Goal: Information Seeking & Learning: Learn about a topic

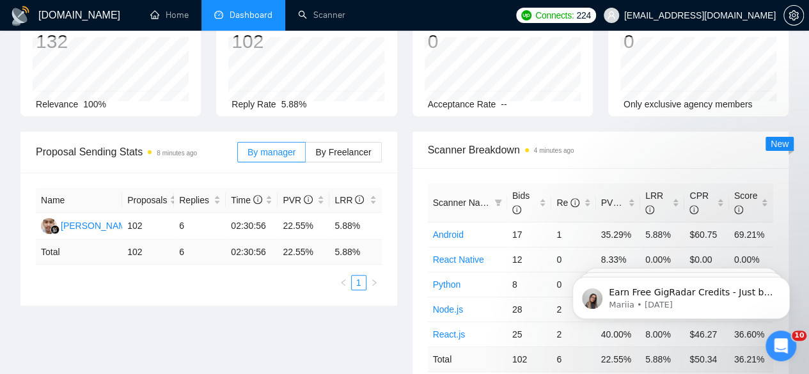
scroll to position [113, 0]
click at [181, 214] on td "6" at bounding box center [200, 227] width 52 height 27
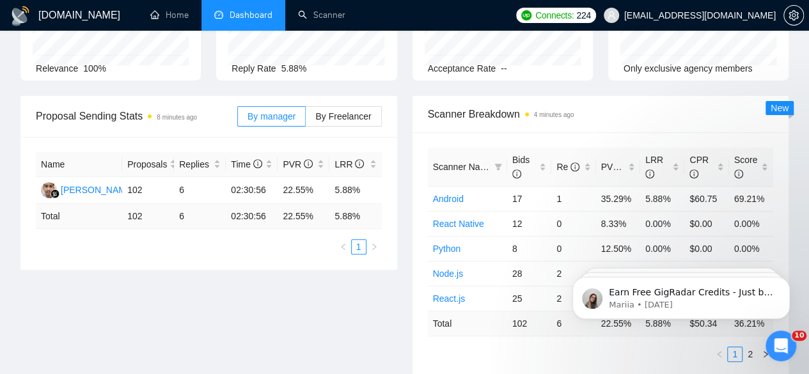
scroll to position [0, 0]
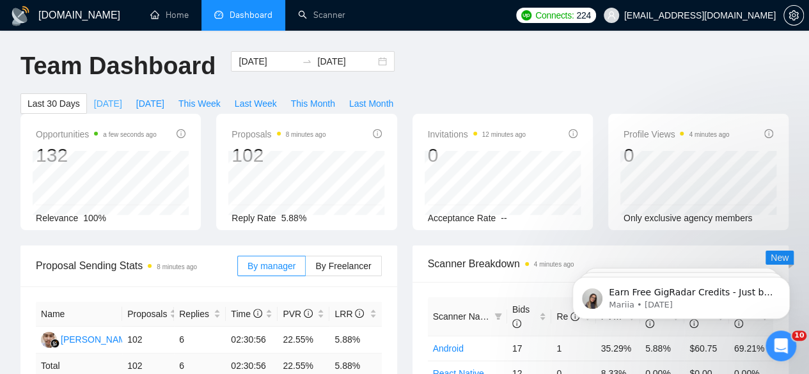
click at [122, 97] on span "[DATE]" at bounding box center [108, 104] width 28 height 14
click at [164, 97] on span "[DATE]" at bounding box center [150, 104] width 28 height 14
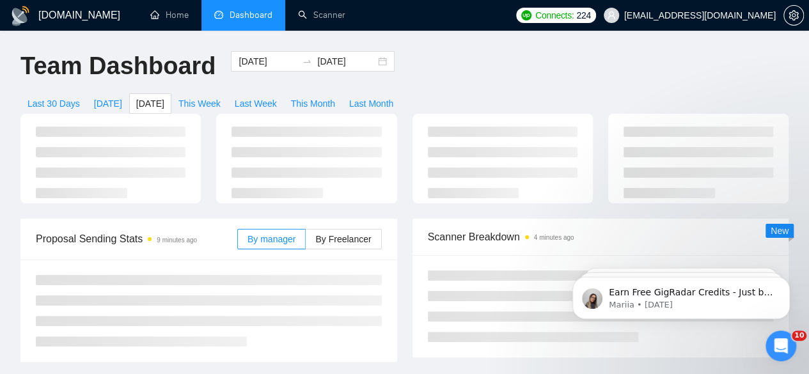
type input "[DATE]"
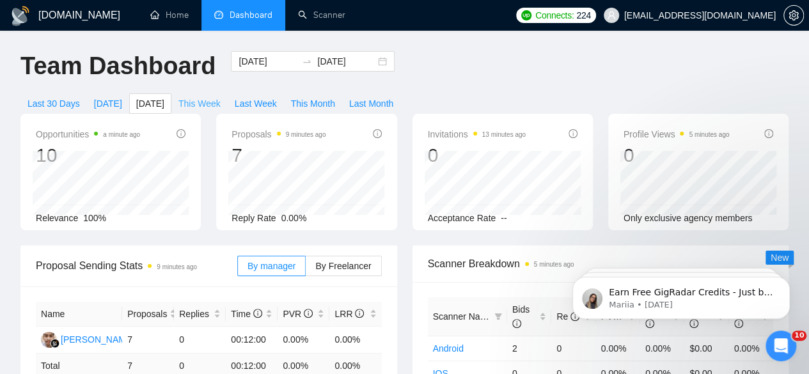
click at [221, 97] on span "This Week" at bounding box center [199, 104] width 42 height 14
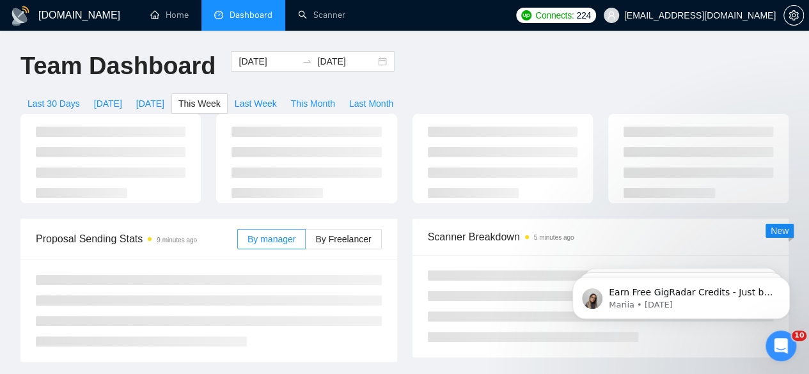
type input "[DATE]"
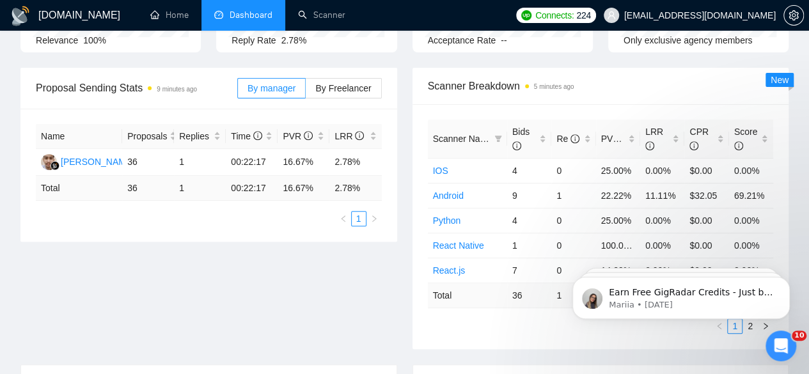
scroll to position [192, 0]
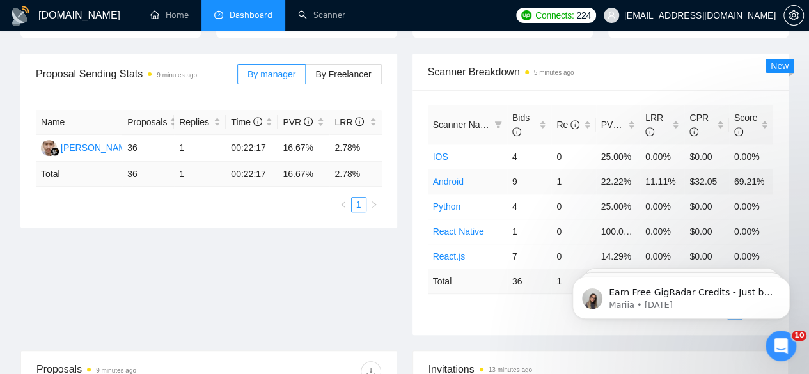
click at [458, 176] on link "Android" at bounding box center [448, 181] width 31 height 10
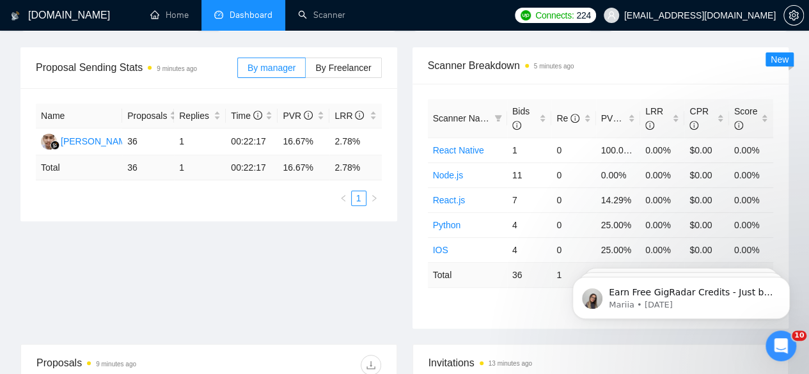
scroll to position [149, 0]
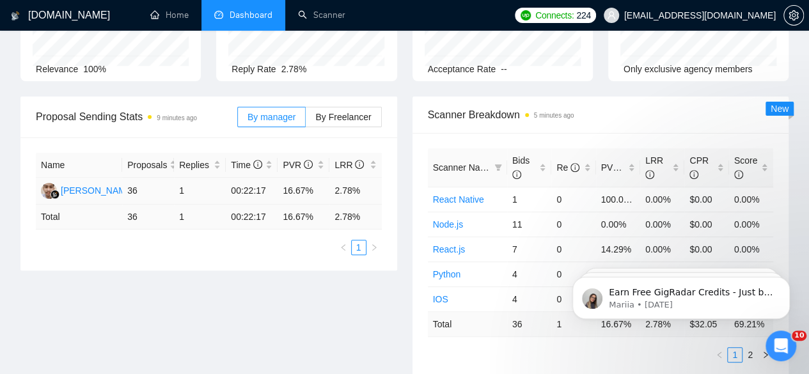
click at [182, 178] on td "1" at bounding box center [200, 191] width 52 height 27
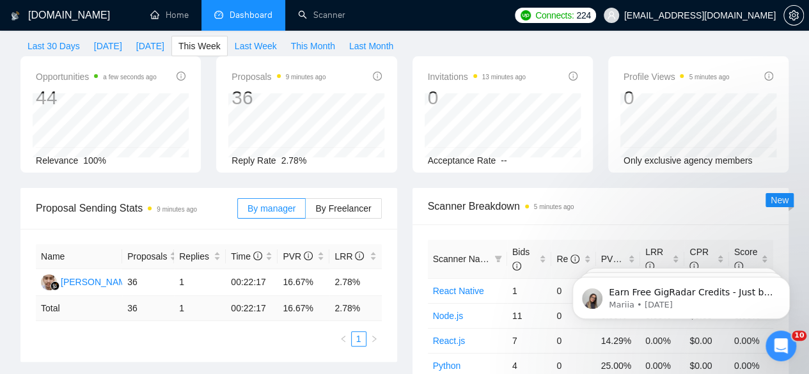
scroll to position [0, 0]
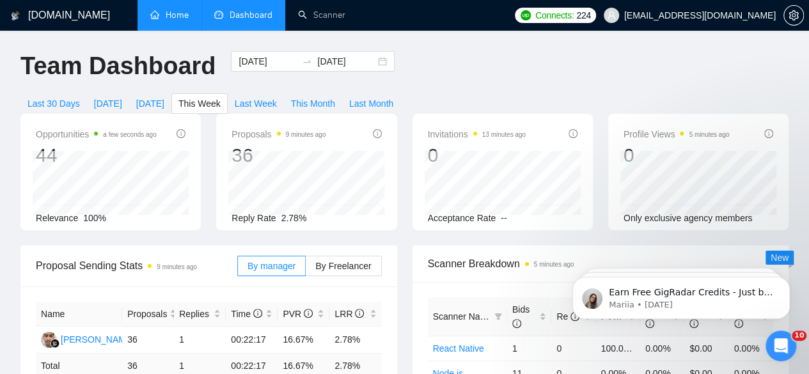
click at [185, 13] on link "Home" at bounding box center [169, 15] width 38 height 11
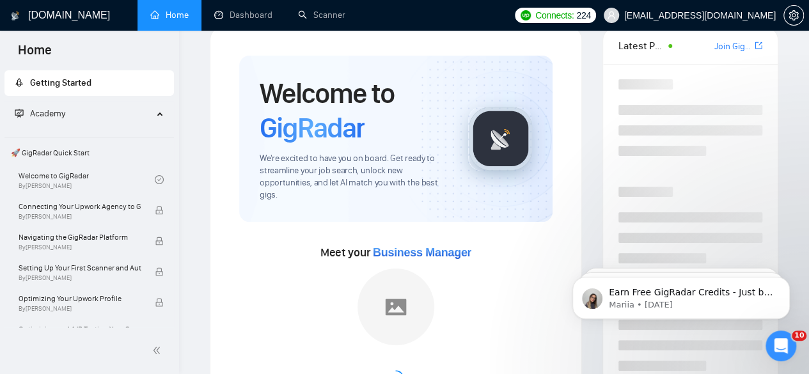
scroll to position [29, 0]
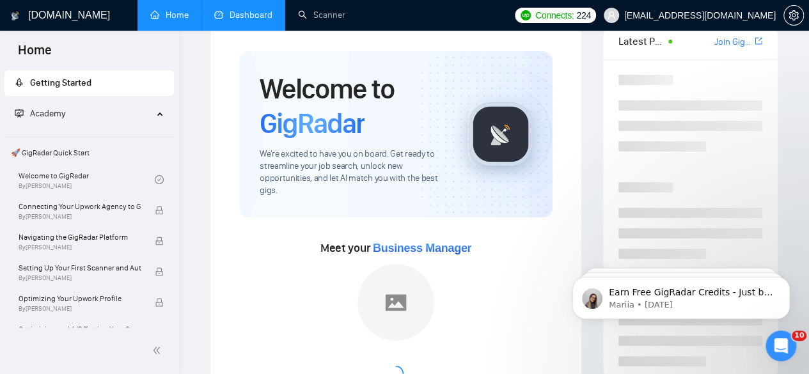
click at [232, 20] on link "Dashboard" at bounding box center [243, 15] width 58 height 11
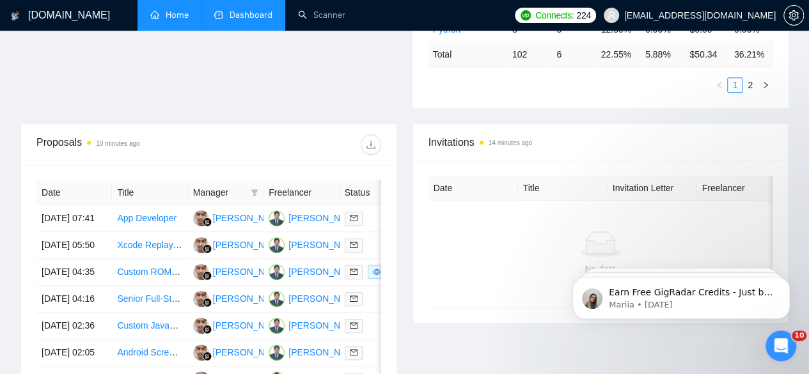
scroll to position [473, 0]
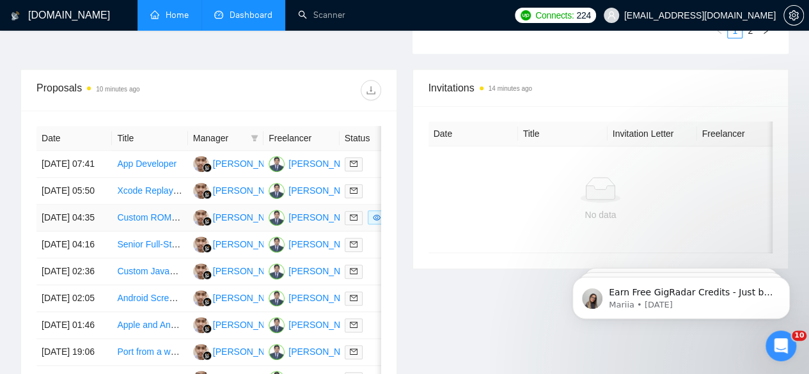
click at [140, 222] on link "Custom ROM Development for Android TV Devices" at bounding box center [218, 217] width 203 height 10
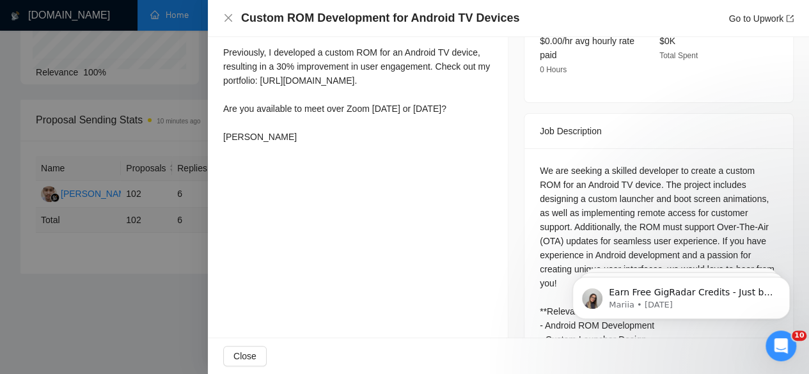
scroll to position [478, 0]
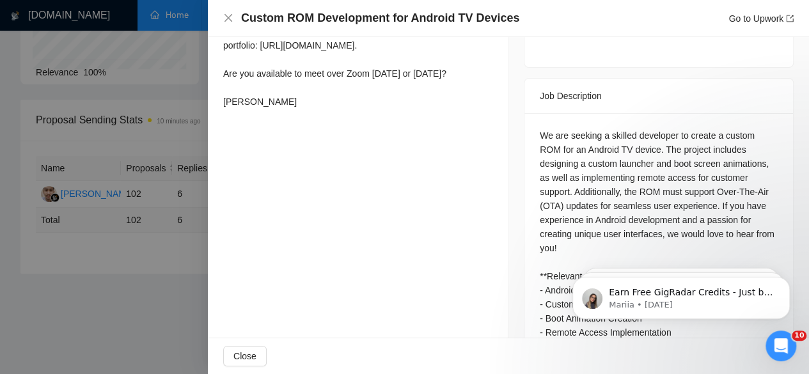
drag, startPoint x: 797, startPoint y: 250, endPoint x: 797, endPoint y: 258, distance: 8.3
click at [797, 258] on html "Earn Free GigRadar Credits - Just by Sharing Your Story! 💬 Want more credits fo…" at bounding box center [681, 295] width 256 height 90
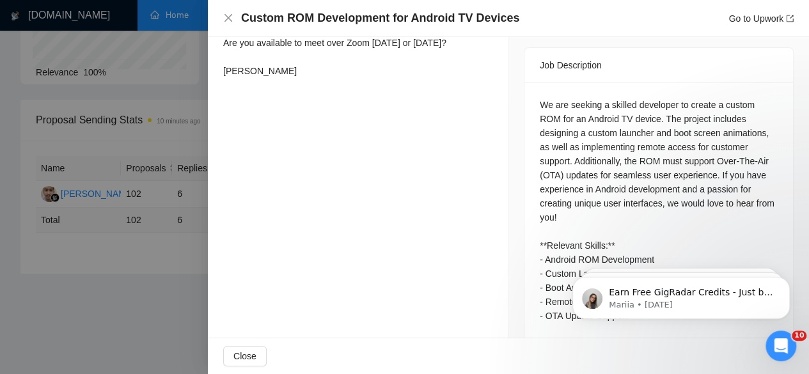
scroll to position [515, 0]
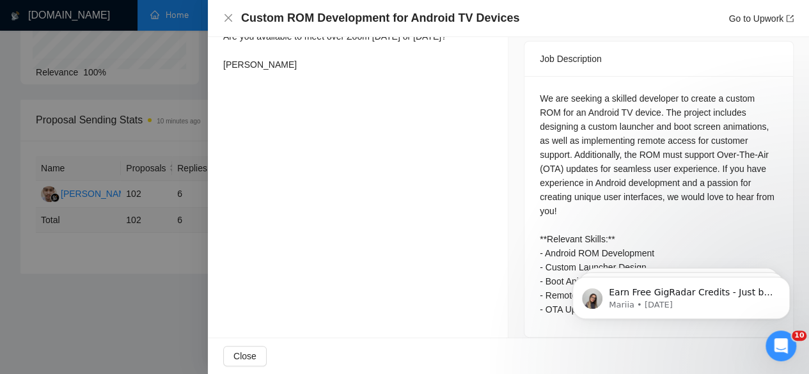
drag, startPoint x: 801, startPoint y: 230, endPoint x: 242, endPoint y: 20, distance: 597.2
drag, startPoint x: 581, startPoint y: 98, endPoint x: 627, endPoint y: 99, distance: 45.4
click at [627, 99] on div "We are seeking a skilled developer to create a custom ROM for an Android TV dev…" at bounding box center [659, 203] width 238 height 225
copy div "Android TV"
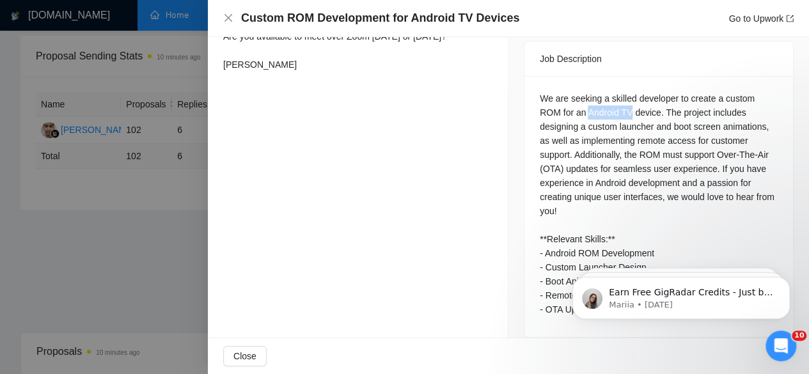
scroll to position [222, 0]
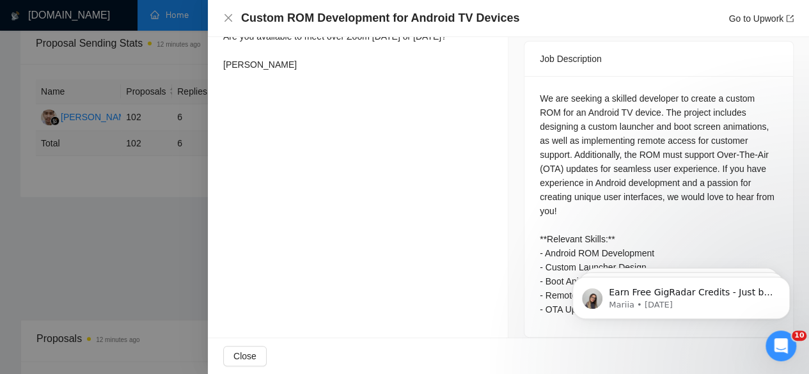
click at [110, 101] on div at bounding box center [404, 187] width 809 height 374
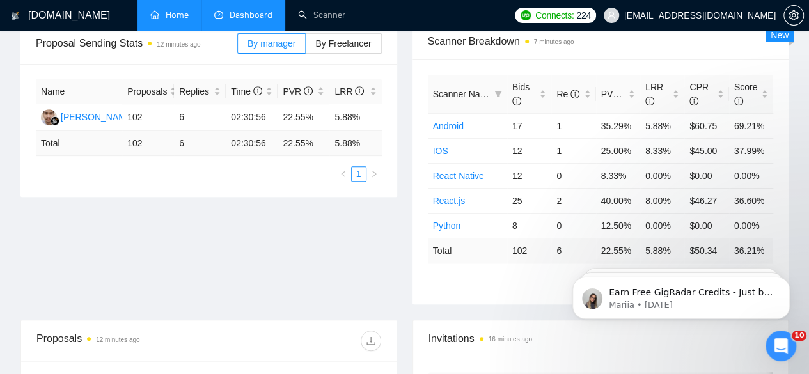
scroll to position [0, 0]
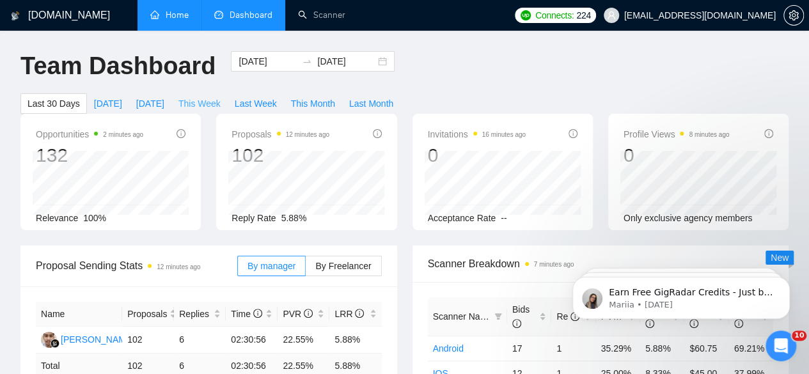
click at [228, 93] on button "This Week" at bounding box center [199, 103] width 56 height 20
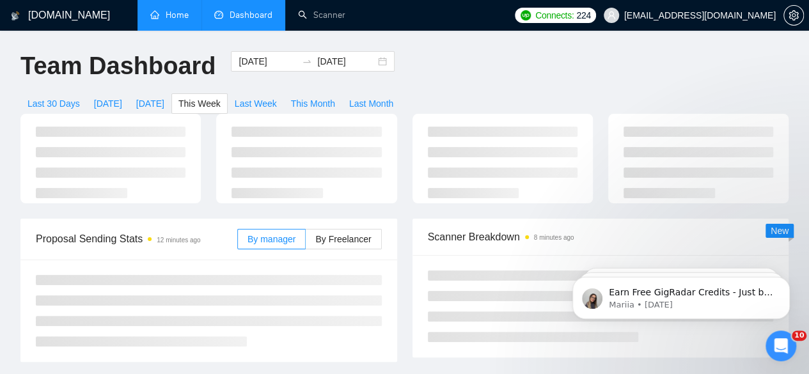
type input "[DATE]"
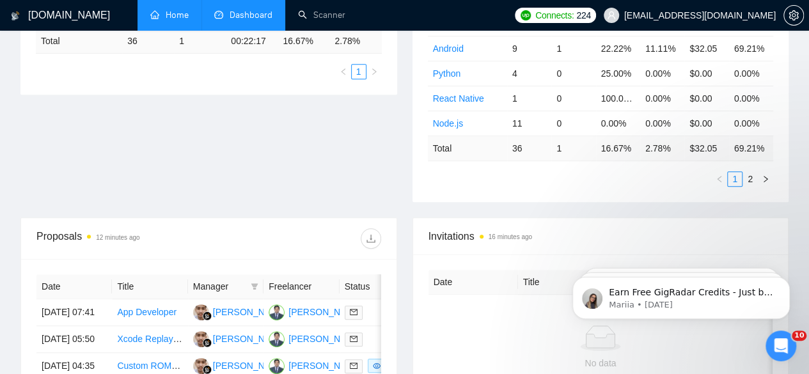
scroll to position [440, 0]
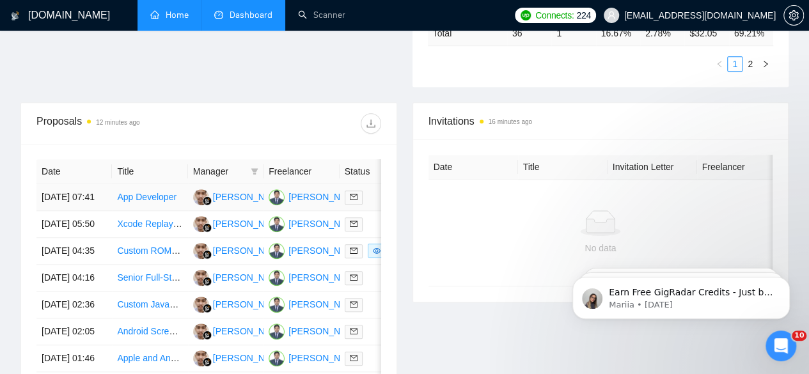
click at [134, 184] on td "App Developer" at bounding box center [149, 197] width 75 height 27
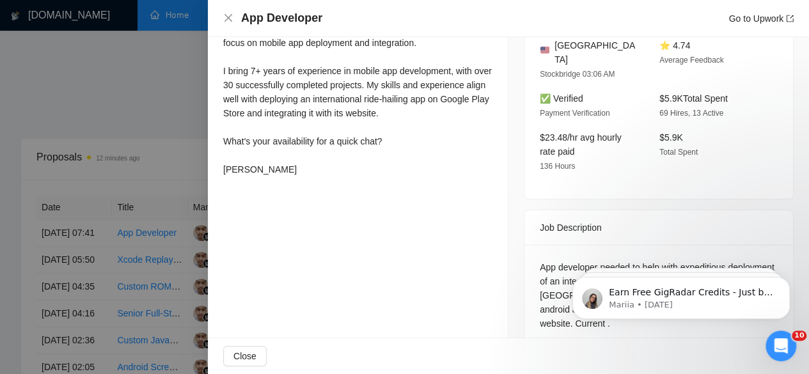
scroll to position [0, 0]
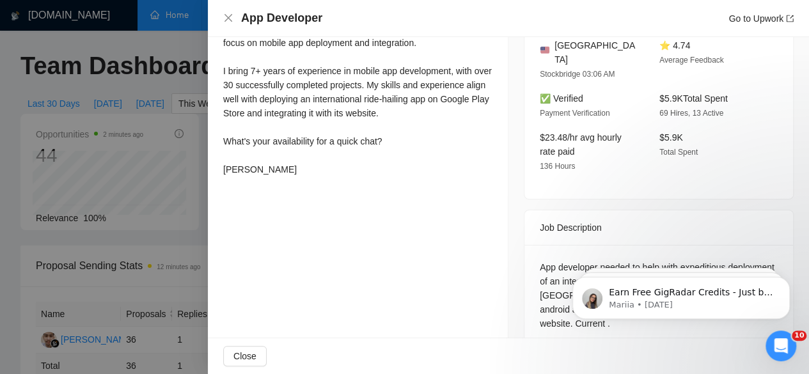
click at [203, 120] on div at bounding box center [404, 187] width 809 height 374
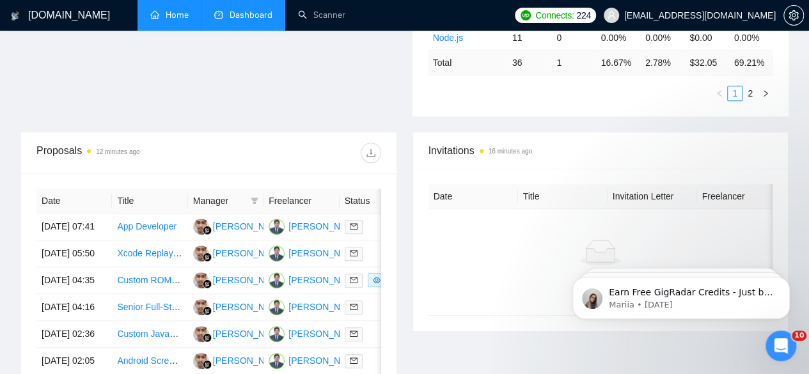
scroll to position [421, 0]
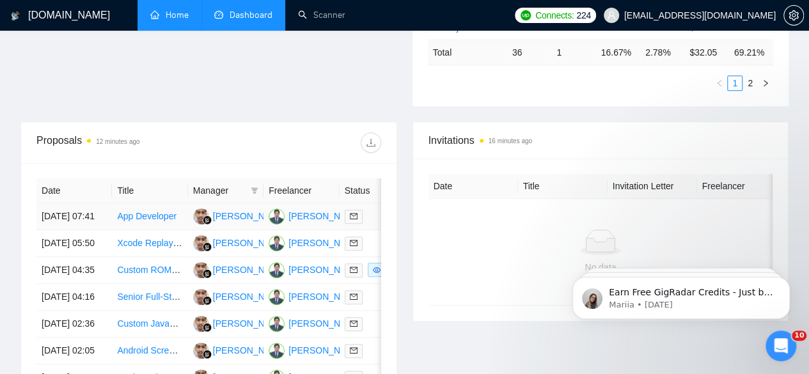
click at [164, 211] on link "App Developer" at bounding box center [146, 216] width 59 height 10
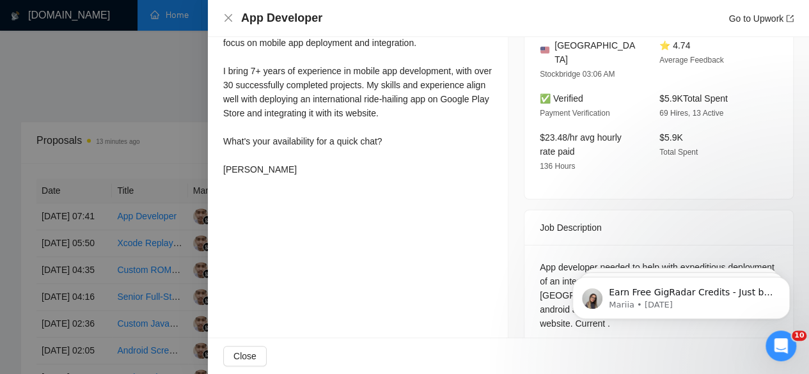
click at [60, 32] on div at bounding box center [404, 187] width 809 height 374
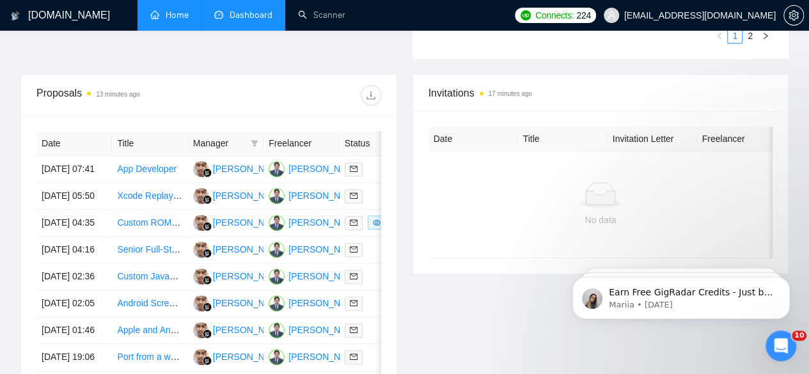
scroll to position [497, 0]
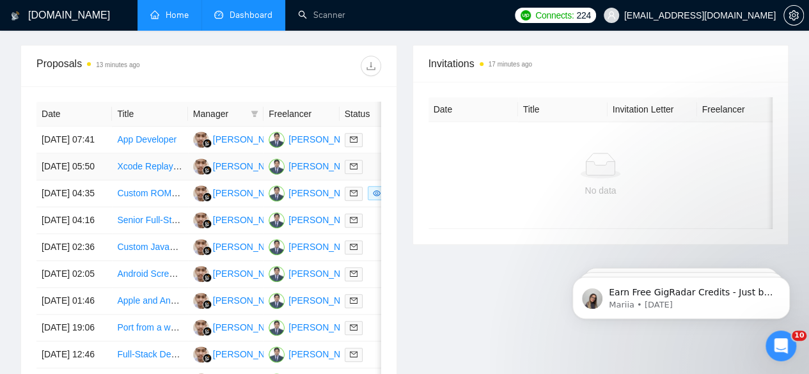
click at [142, 161] on link "Xcode Replaykit Integration" at bounding box center [171, 166] width 109 height 10
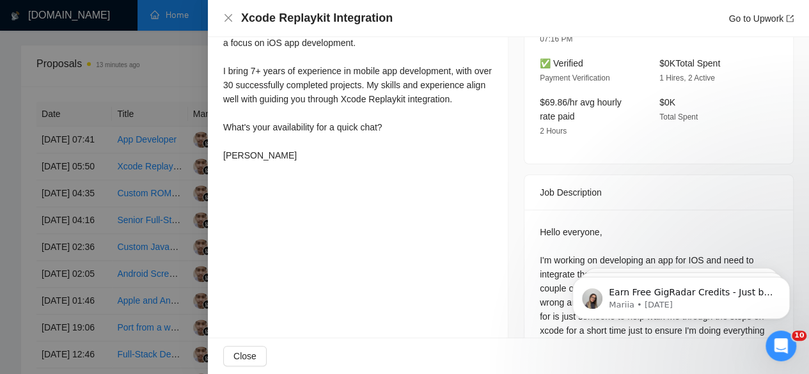
click at [27, 75] on div at bounding box center [404, 187] width 809 height 374
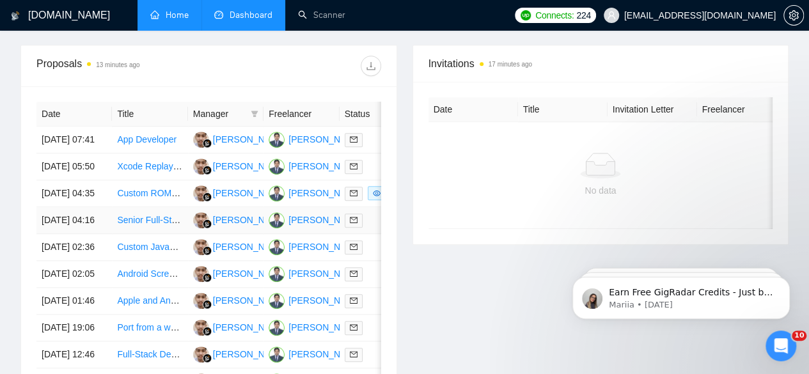
click at [142, 225] on link "Senior Full-Stack Engineer (Next.js/Node) — High-Traffic Document Generation MVP" at bounding box center [286, 220] width 338 height 10
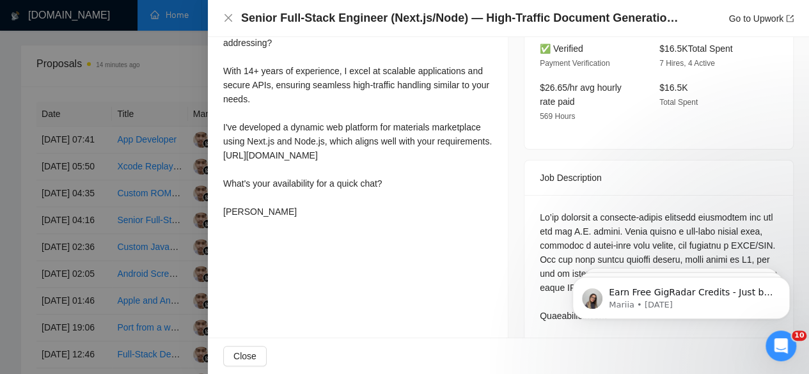
click at [37, 182] on div at bounding box center [404, 187] width 809 height 374
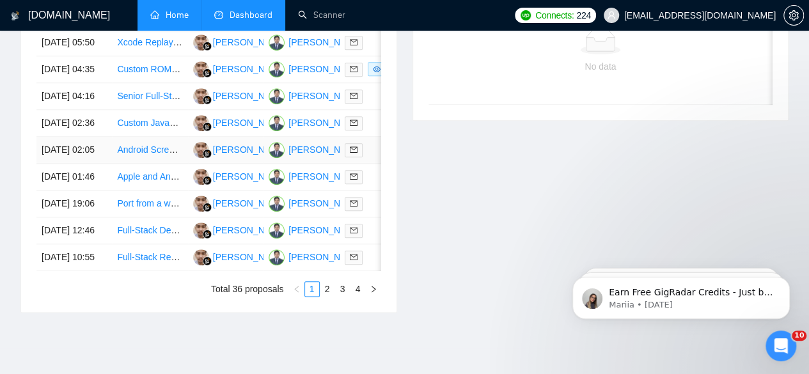
scroll to position [625, 0]
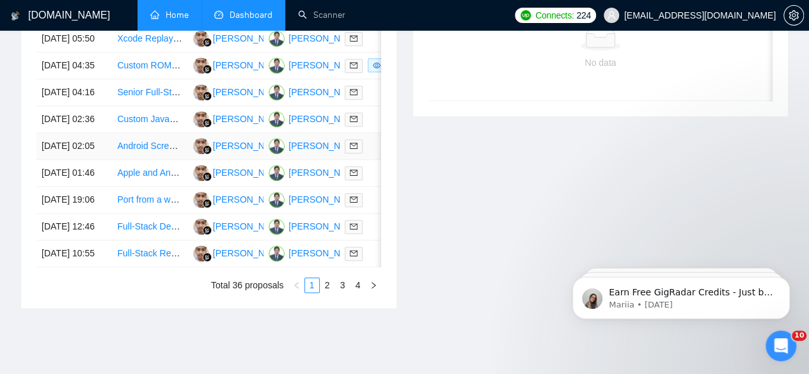
click at [154, 151] on link "Android Screensaver App Development" at bounding box center [195, 146] width 157 height 10
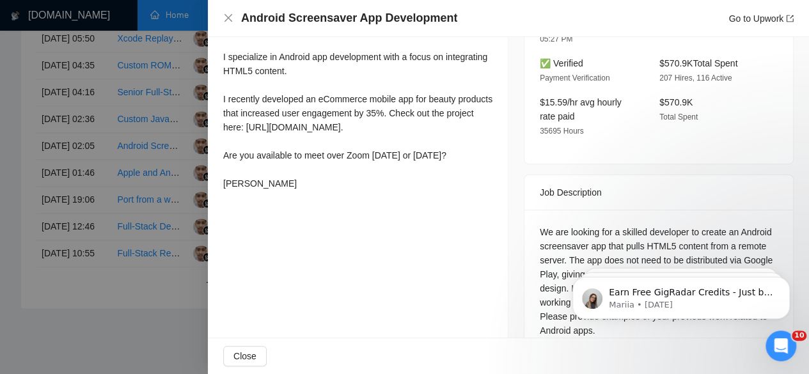
click at [37, 117] on div at bounding box center [404, 187] width 809 height 374
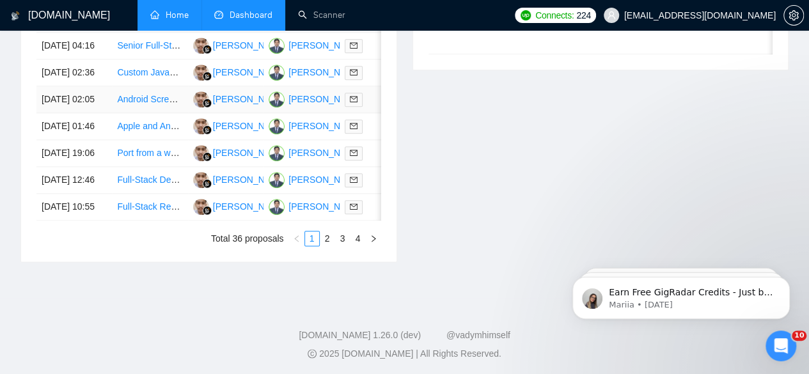
scroll to position [702, 0]
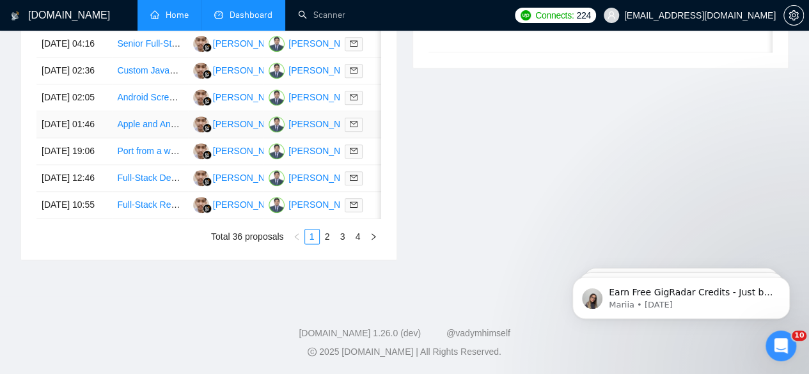
click at [137, 129] on link "Apple and Android app for website" at bounding box center [185, 124] width 136 height 10
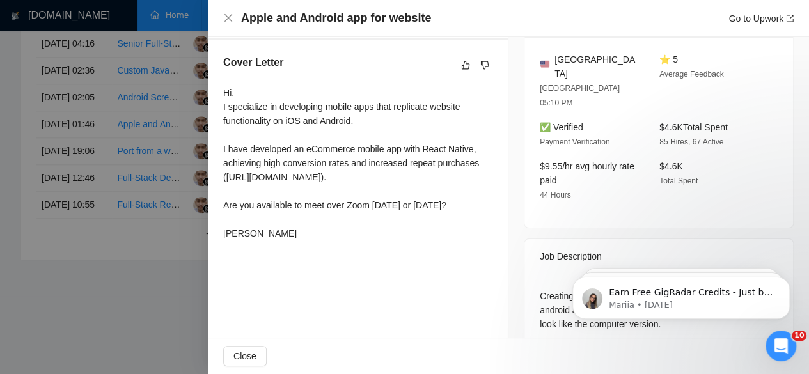
click at [306, 24] on h4 "Apple and Android app for website" at bounding box center [336, 18] width 190 height 16
click at [97, 80] on div at bounding box center [404, 187] width 809 height 374
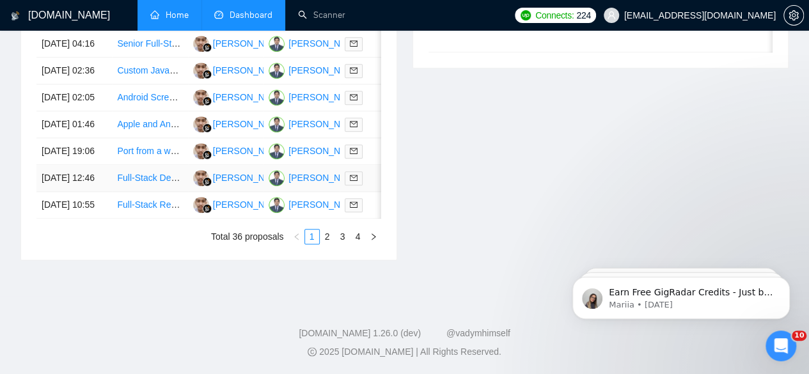
click at [153, 183] on link "Full-Stack Developer for AI-Powered Web GIS Platform" at bounding box center [226, 178] width 219 height 10
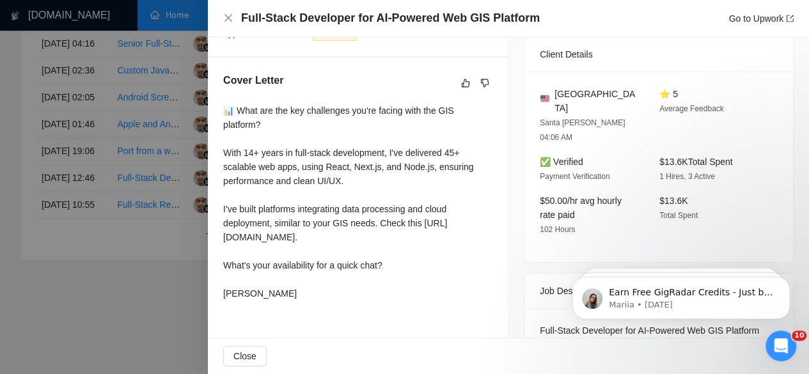
scroll to position [380, 0]
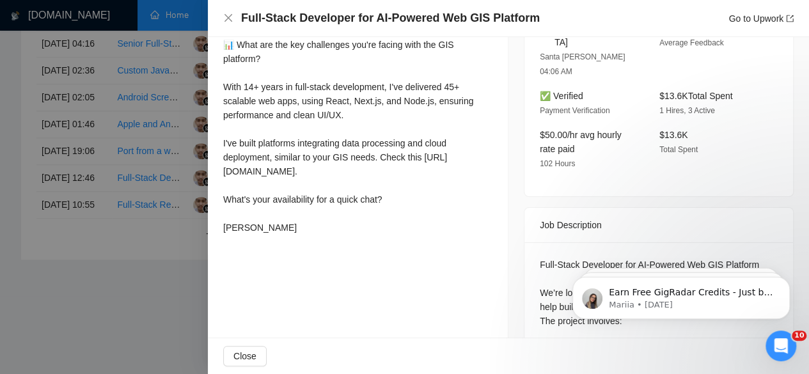
click at [130, 97] on div at bounding box center [404, 187] width 809 height 374
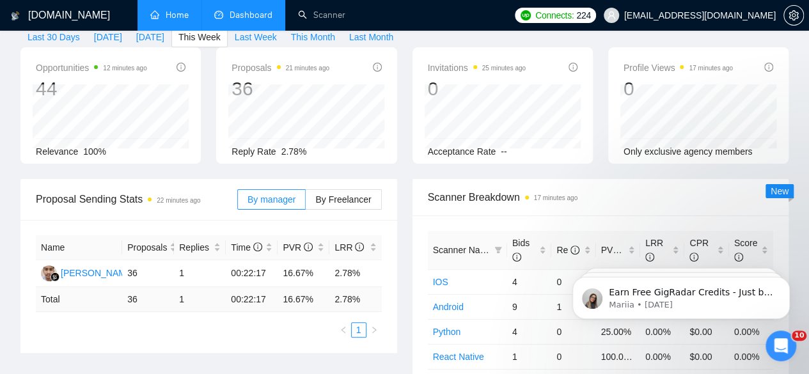
scroll to position [0, 0]
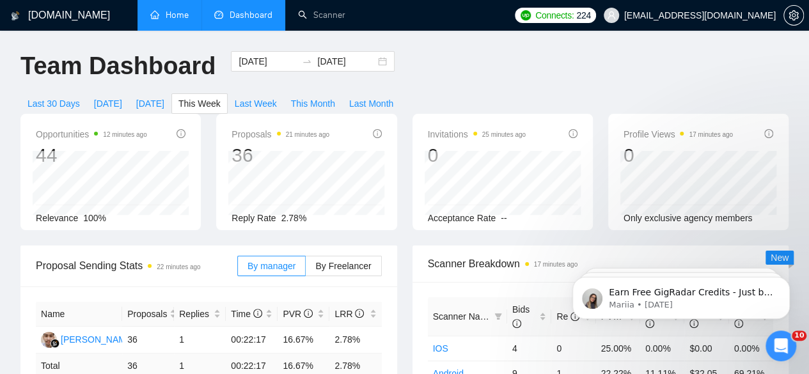
click at [229, 19] on span "Dashboard" at bounding box center [243, 15] width 58 height 11
click at [80, 97] on span "Last 30 Days" at bounding box center [53, 104] width 52 height 14
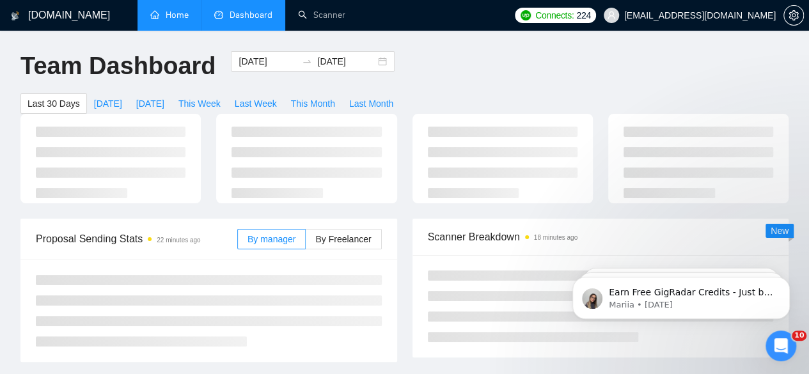
type input "[DATE]"
